Goal: Feedback & Contribution: Contribute content

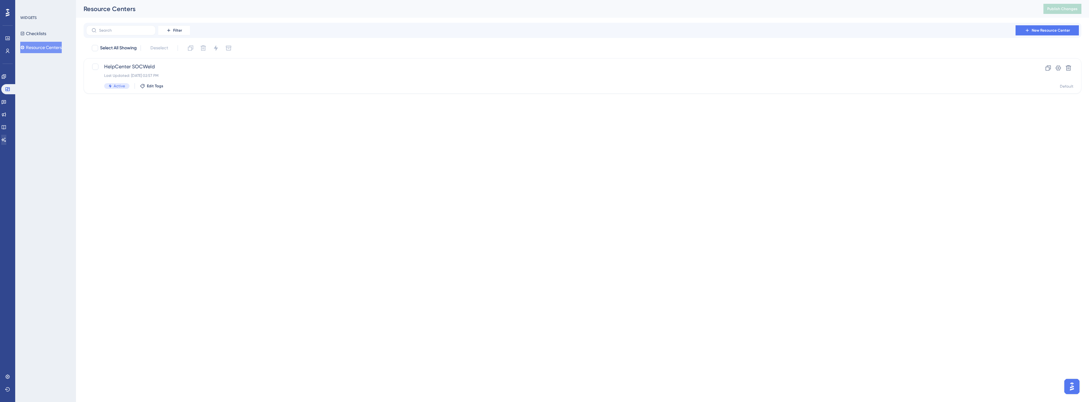
click at [9, 145] on div "Performance Users Engagement Widgets Feedback Product Updates Knowledge Base AI…" at bounding box center [7, 201] width 15 height 402
click at [4, 139] on link at bounding box center [3, 140] width 5 height 10
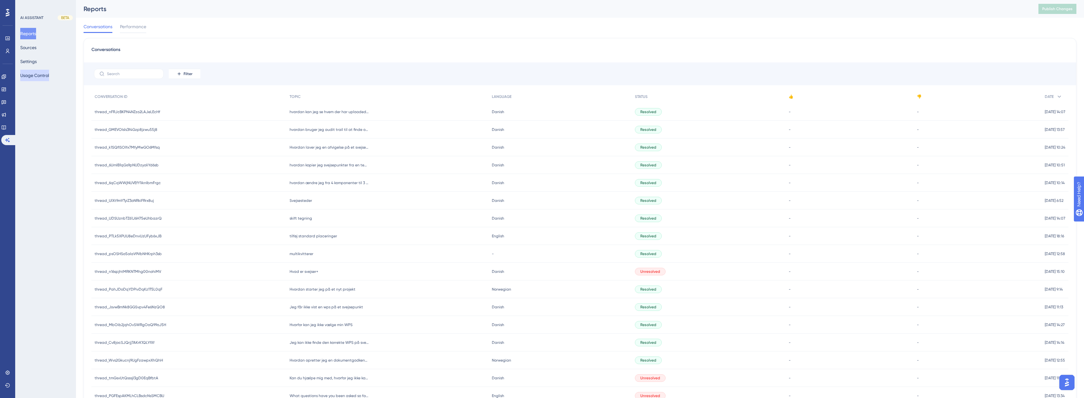
click at [47, 75] on button "Usage Control" at bounding box center [34, 75] width 29 height 11
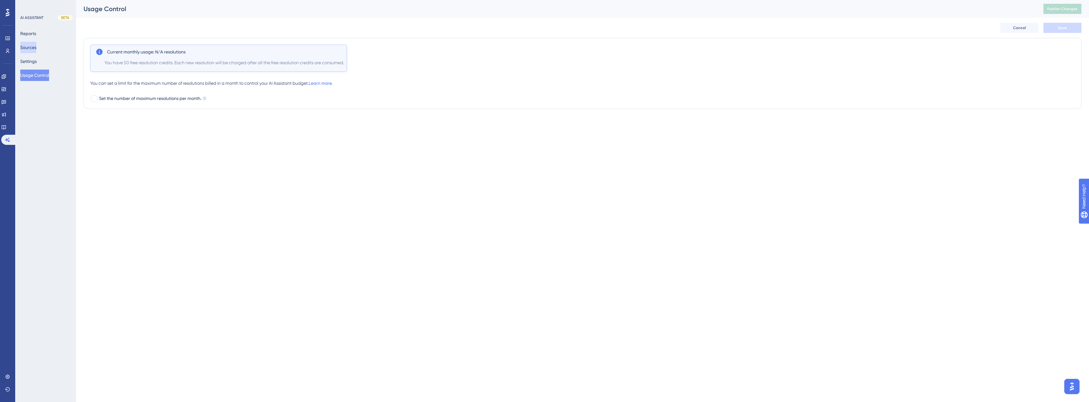
click at [35, 47] on button "Sources" at bounding box center [28, 47] width 16 height 11
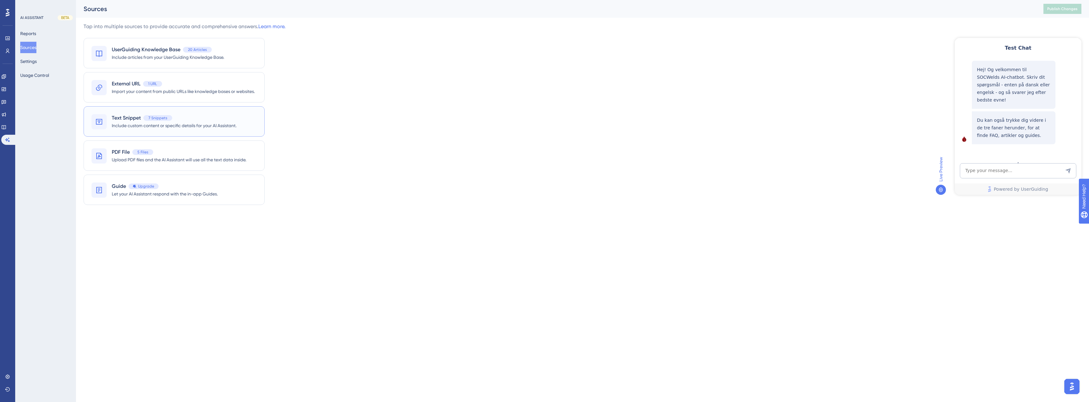
click at [167, 125] on span "Include custom content or specific details for your AI Assistant." at bounding box center [174, 126] width 125 height 8
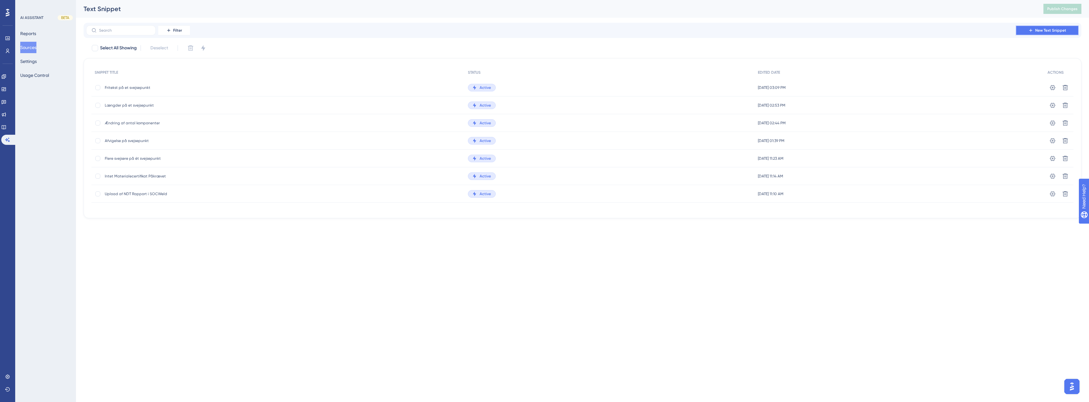
click at [1041, 28] on span "New Text Snippet" at bounding box center [1050, 30] width 31 height 5
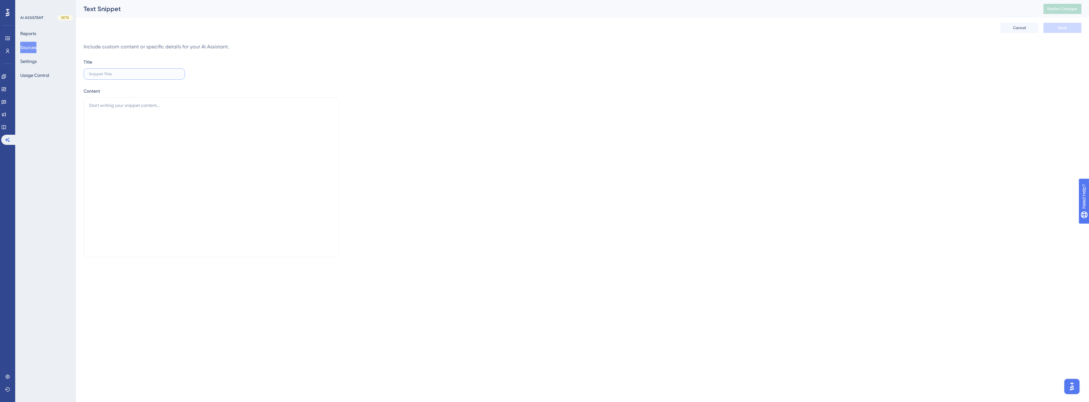
click at [148, 73] on input "text" at bounding box center [134, 74] width 91 height 4
type input "Kopiering af projekt"
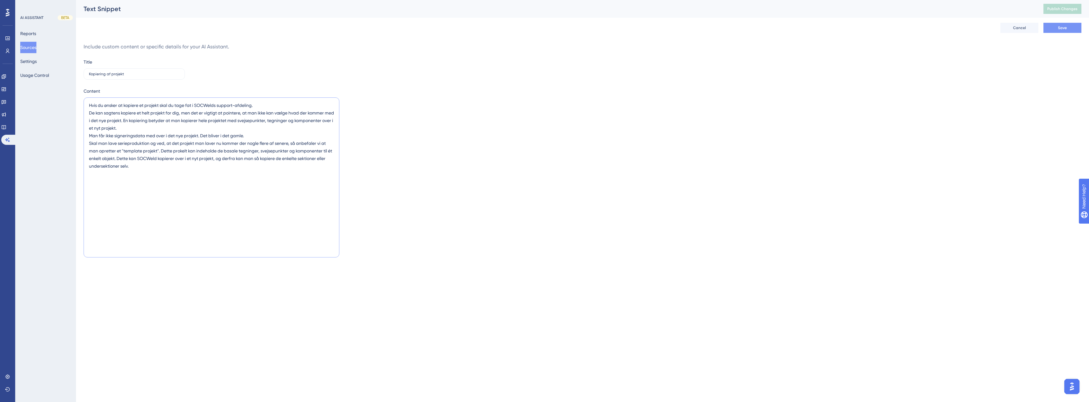
type textarea "Hvis du ønsker at kopiere et projekt skal du tage fat i SOCWelds support-afdeli…"
click at [1069, 29] on button "Save" at bounding box center [1062, 28] width 38 height 10
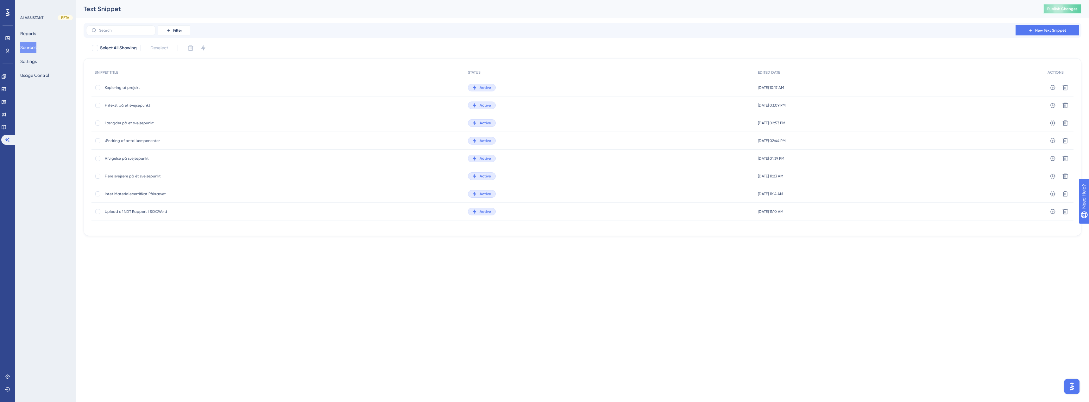
click at [1078, 11] on button "Publish Changes" at bounding box center [1062, 9] width 38 height 10
click at [38, 80] on button "Usage Control" at bounding box center [34, 75] width 29 height 11
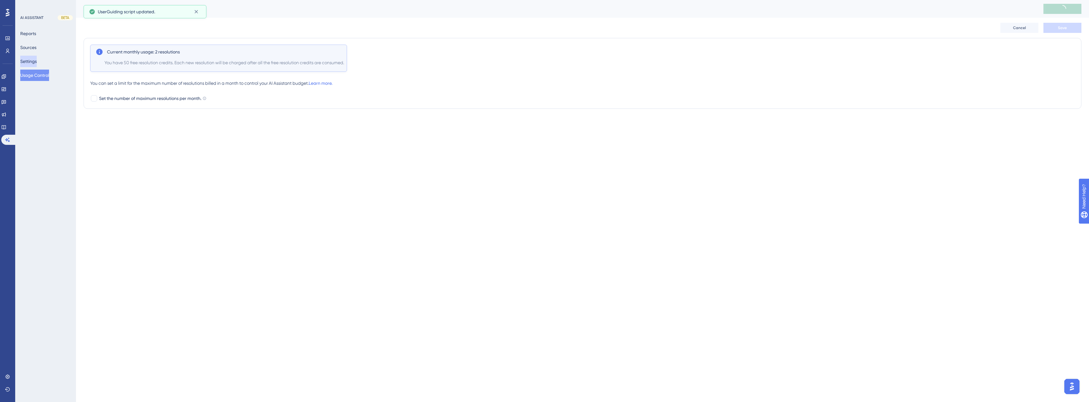
click at [34, 62] on button "Settings" at bounding box center [28, 61] width 16 height 11
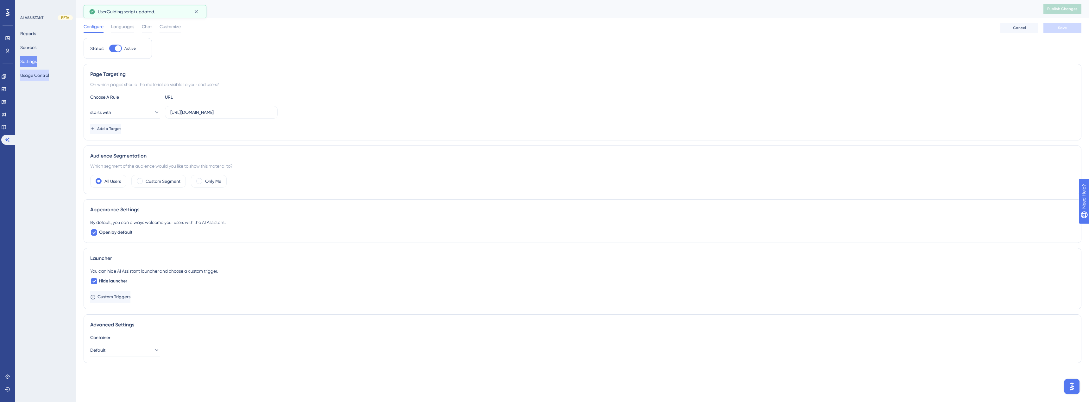
click at [37, 76] on button "Usage Control" at bounding box center [34, 75] width 29 height 11
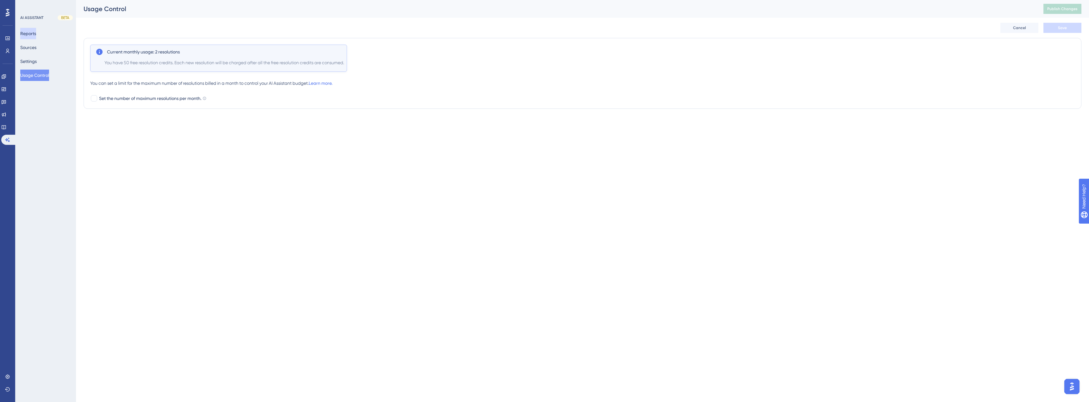
click at [35, 34] on button "Reports" at bounding box center [28, 33] width 16 height 11
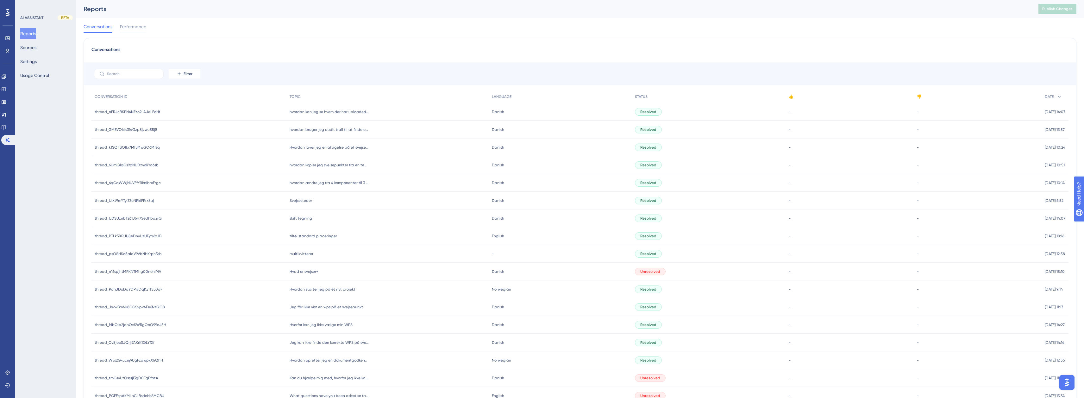
click at [136, 21] on div "Conversations Performance" at bounding box center [580, 28] width 993 height 20
click at [133, 26] on span "Performance" at bounding box center [133, 27] width 26 height 8
